Goal: Task Accomplishment & Management: Complete application form

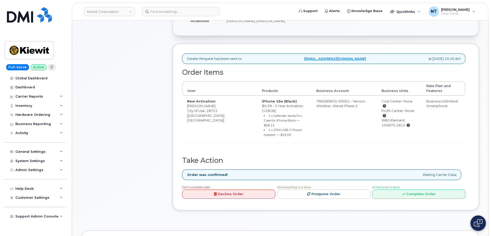
scroll to position [154, 0]
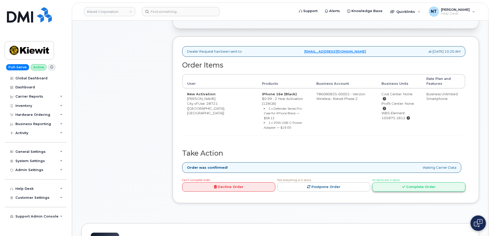
click at [427, 182] on link "Complete Order" at bounding box center [419, 187] width 93 height 10
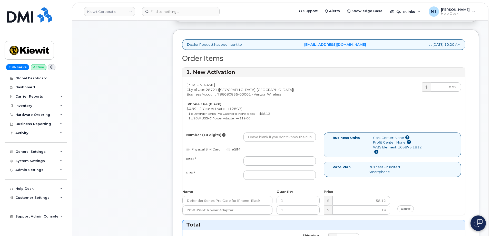
scroll to position [180, 0]
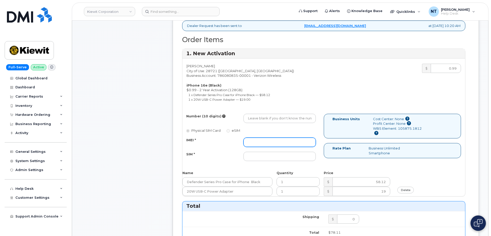
click at [265, 144] on input "IMEI *" at bounding box center [280, 142] width 72 height 9
paste input "351418498321578"
type input "351418498321578"
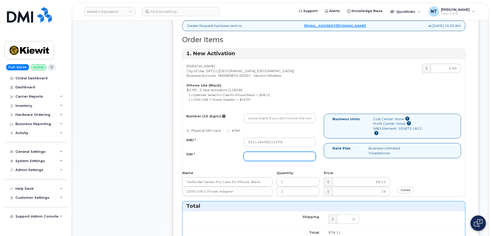
click at [271, 155] on input "SIM *" at bounding box center [280, 156] width 72 height 9
paste input "89043052010008889725002575715754"
type input "89043052010008889725002575715754"
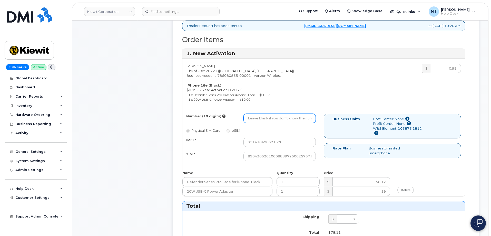
click at [256, 117] on input "Number (10 digits)" at bounding box center [280, 118] width 72 height 9
paste input "828-593-0866"
click at [265, 119] on input "828-593-0866" at bounding box center [280, 118] width 72 height 9
drag, startPoint x: 255, startPoint y: 120, endPoint x: 261, endPoint y: 120, distance: 6.4
click at [261, 120] on input "8285930866" at bounding box center [280, 118] width 72 height 9
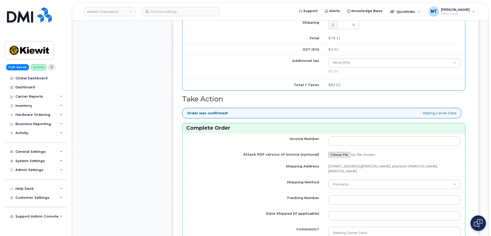
scroll to position [411, 0]
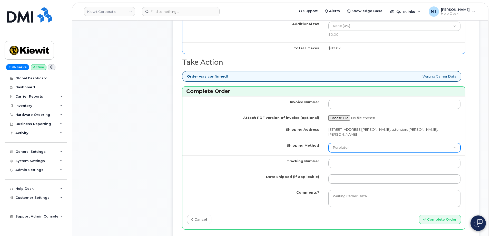
type input "8285930866"
click at [365, 143] on select "Purolator UPS FedEx Canada Post Courier Other Drop Off Pick Up" at bounding box center [395, 147] width 132 height 9
select select "FedEx"
click at [329, 143] on select "Purolator UPS FedEx Canada Post Courier Other Drop Off Pick Up" at bounding box center [395, 147] width 132 height 9
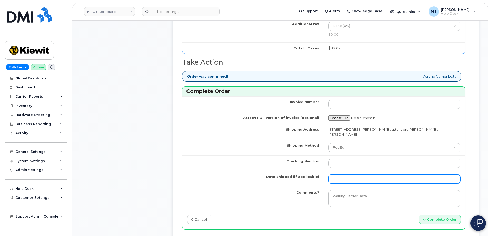
drag, startPoint x: 340, startPoint y: 174, endPoint x: 346, endPoint y: 173, distance: 5.7
click at [340, 174] on input "Date Shipped (if applicable)" at bounding box center [395, 178] width 132 height 9
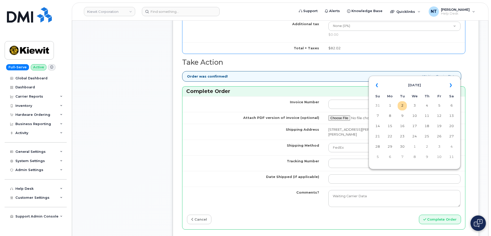
drag, startPoint x: 403, startPoint y: 109, endPoint x: 396, endPoint y: 114, distance: 8.7
click at [403, 109] on td "2" at bounding box center [402, 105] width 9 height 9
type input "[DATE]"
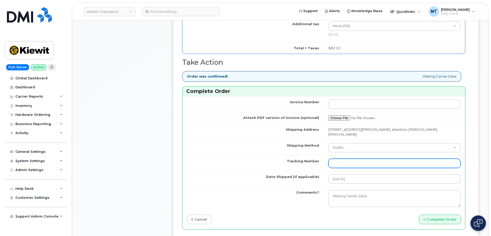
click at [348, 159] on input "Tracking Number" at bounding box center [395, 163] width 132 height 9
paste input "444401115389"
type input "444401115389"
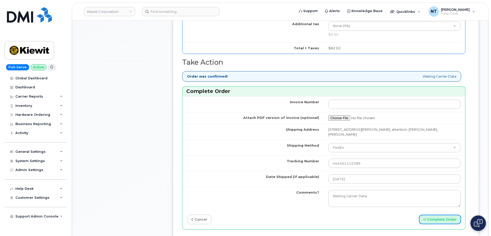
drag, startPoint x: 436, startPoint y: 217, endPoint x: 153, endPoint y: 155, distance: 289.4
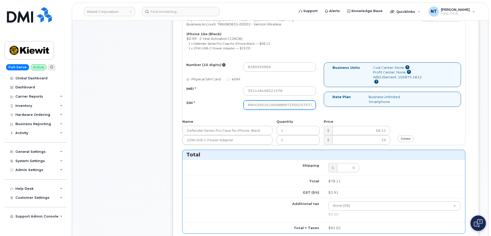
scroll to position [0, 10]
drag, startPoint x: 286, startPoint y: 103, endPoint x: 330, endPoint y: 106, distance: 44.5
click at [330, 106] on div "Number (10 digits) 8285930866 Physical SIM Card eSIM IMEI * 351418498321578 SIM…" at bounding box center [324, 88] width 283 height 52
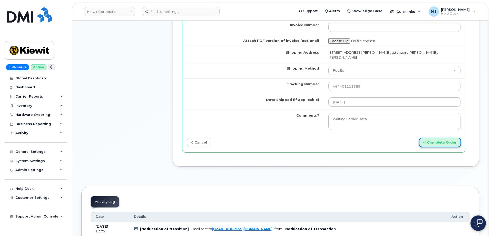
scroll to position [0, 0]
click at [439, 138] on button "Complete Order" at bounding box center [440, 143] width 42 height 10
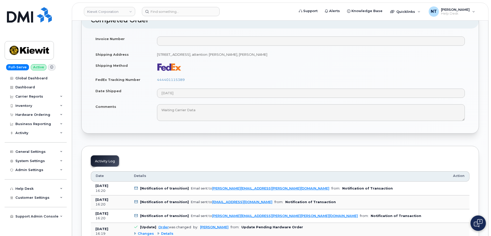
scroll to position [308, 0]
